Goal: Entertainment & Leisure: Consume media (video, audio)

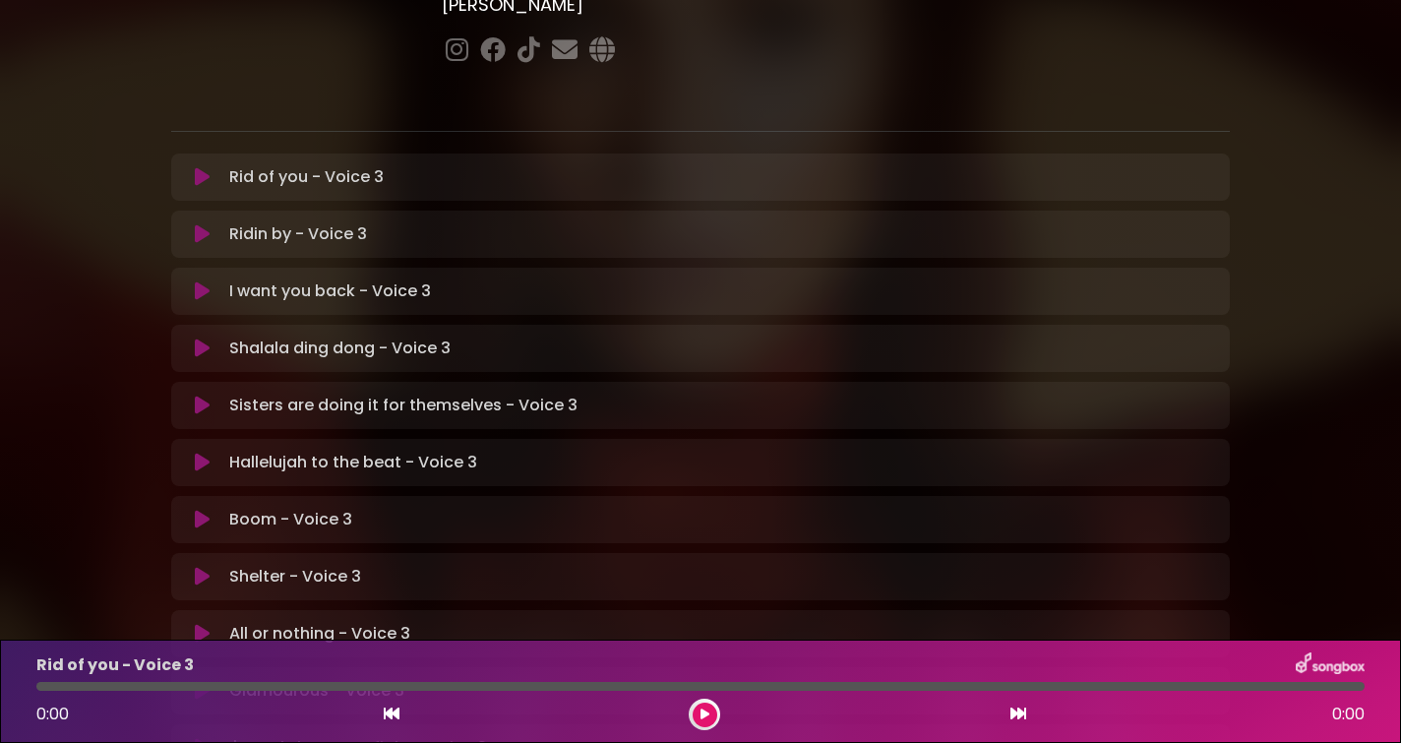
scroll to position [217, 0]
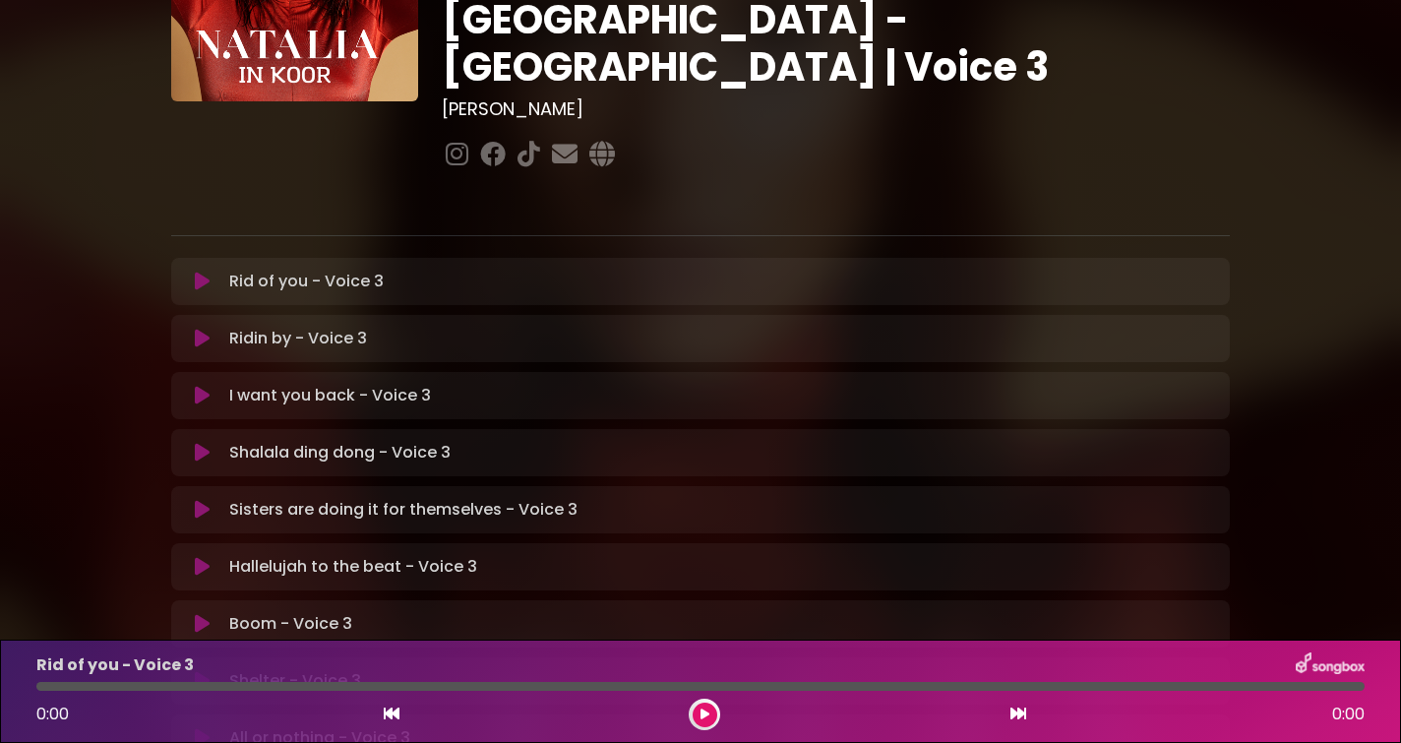
click at [202, 272] on icon at bounding box center [202, 282] width 15 height 20
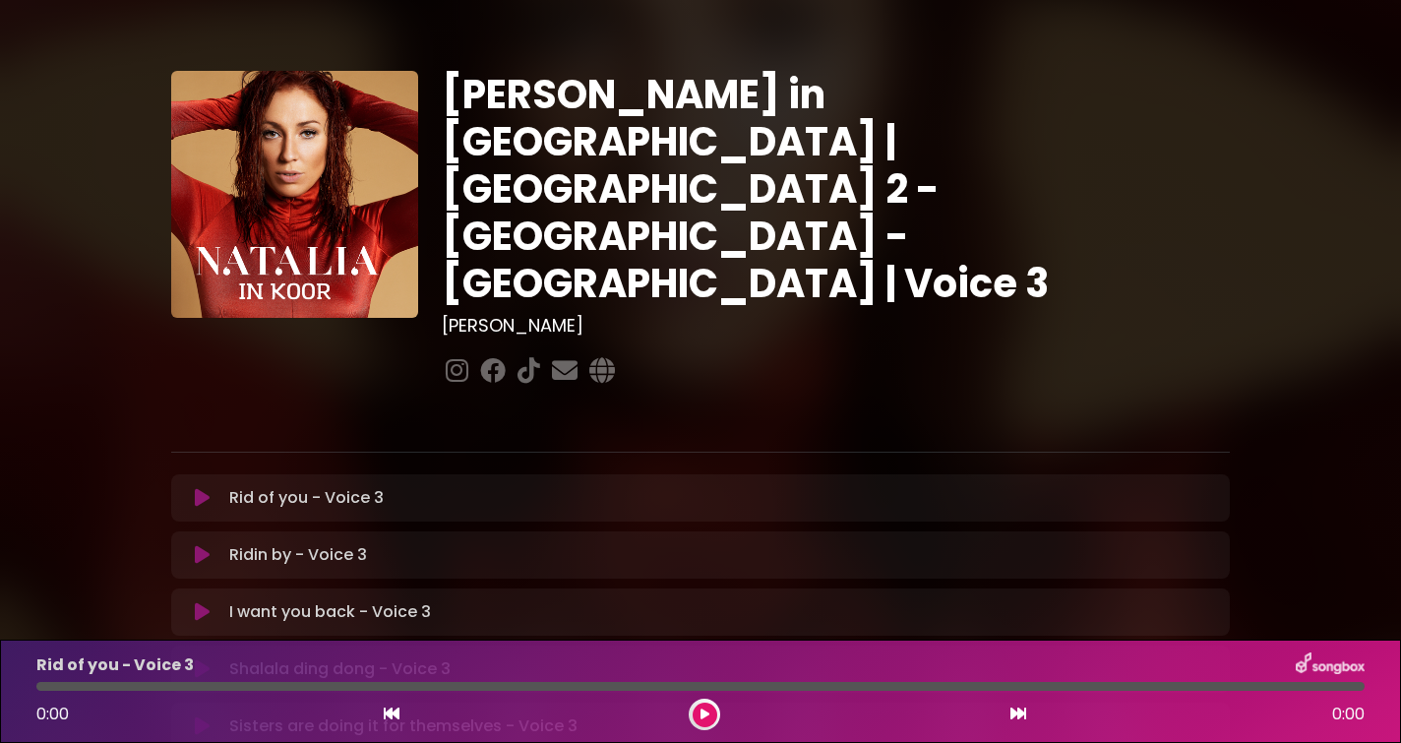
click at [211, 545] on button at bounding box center [202, 555] width 38 height 20
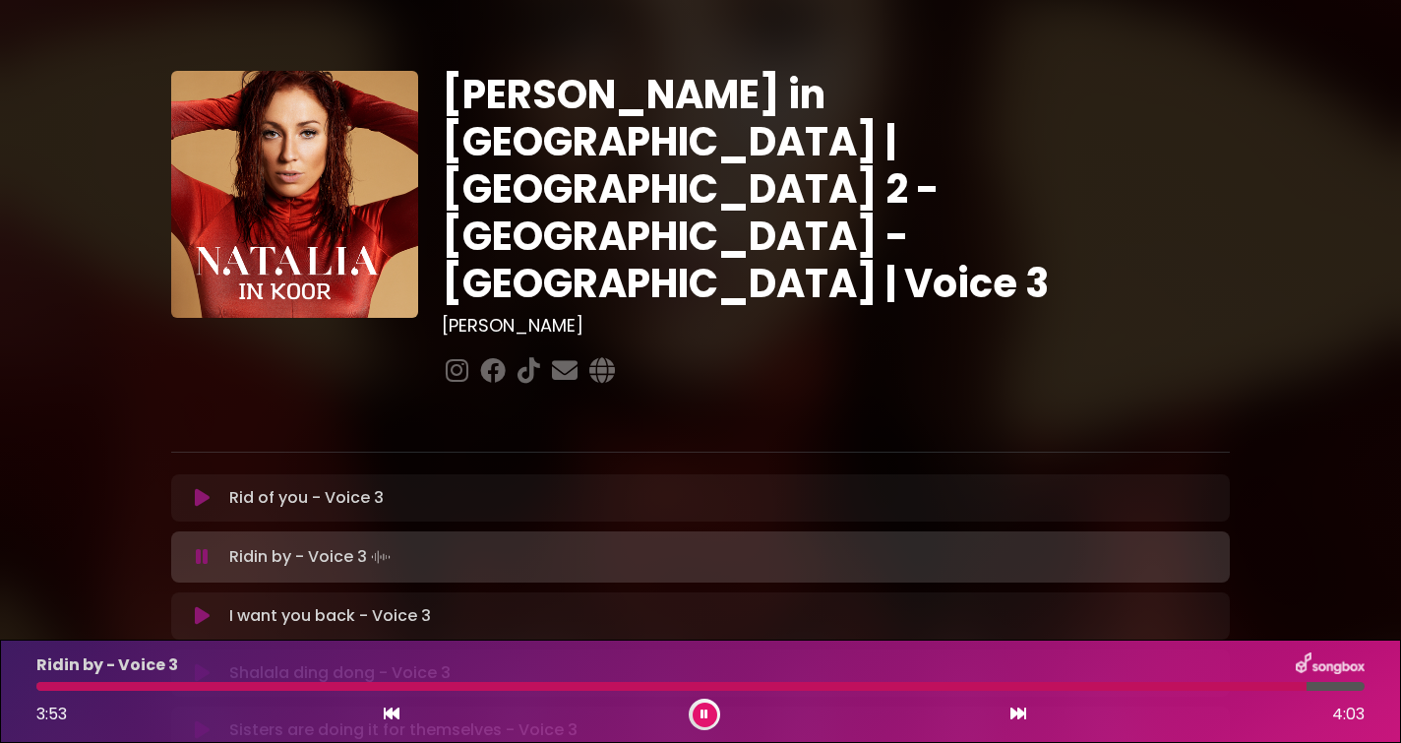
click at [709, 709] on button at bounding box center [705, 715] width 25 height 25
